Goal: Information Seeking & Learning: Learn about a topic

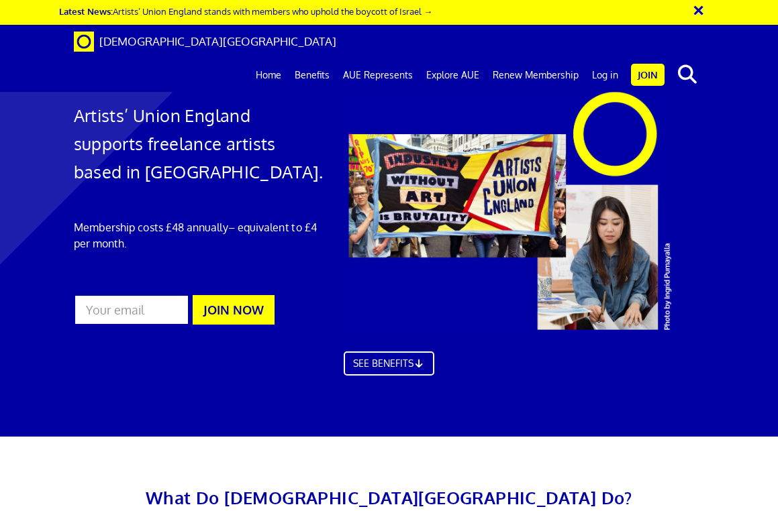
scroll to position [30, 0]
click at [698, 9] on button "×" at bounding box center [708, 8] width 34 height 22
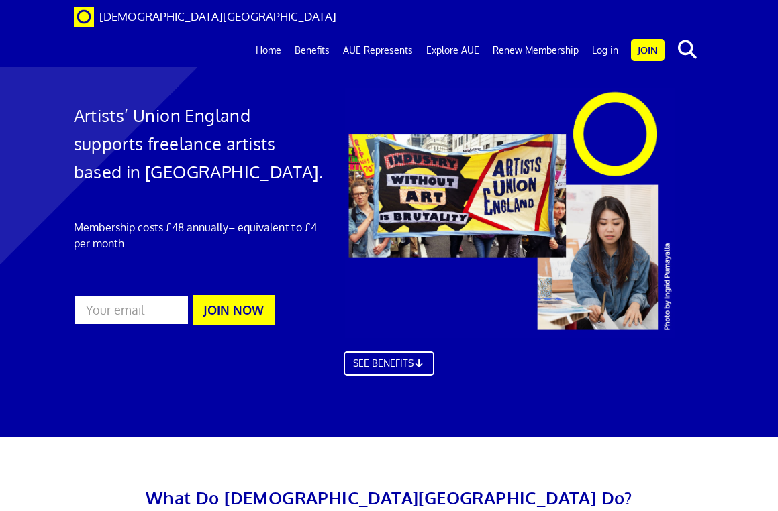
scroll to position [3642, 0]
click at [446, 34] on link "Explore AUE" at bounding box center [453, 51] width 66 height 34
click at [462, 34] on link "Explore AUE" at bounding box center [453, 51] width 66 height 34
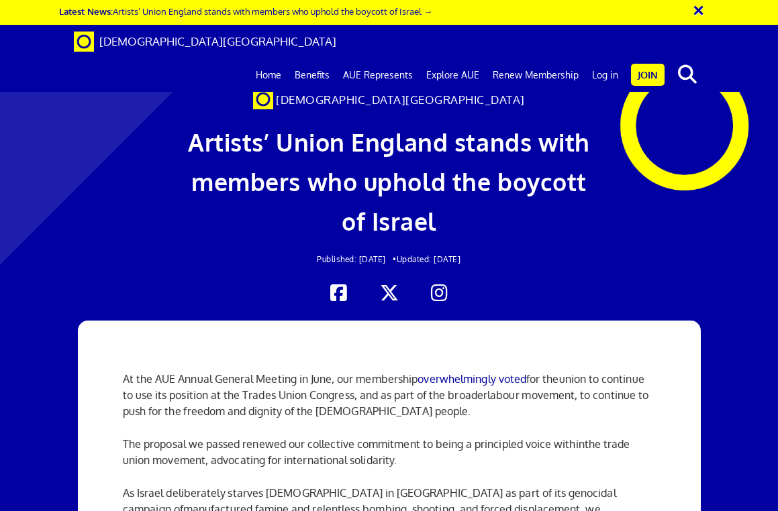
scroll to position [761, 0]
